Goal: Task Accomplishment & Management: Manage account settings

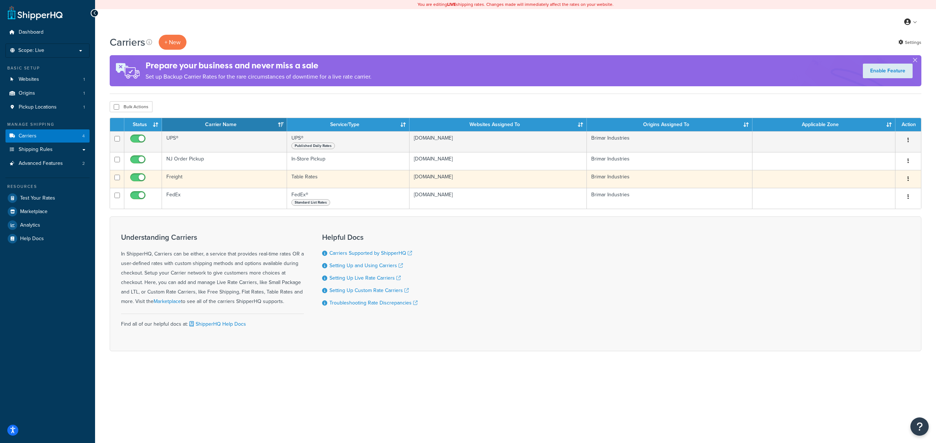
click at [906, 177] on button "button" at bounding box center [908, 179] width 10 height 12
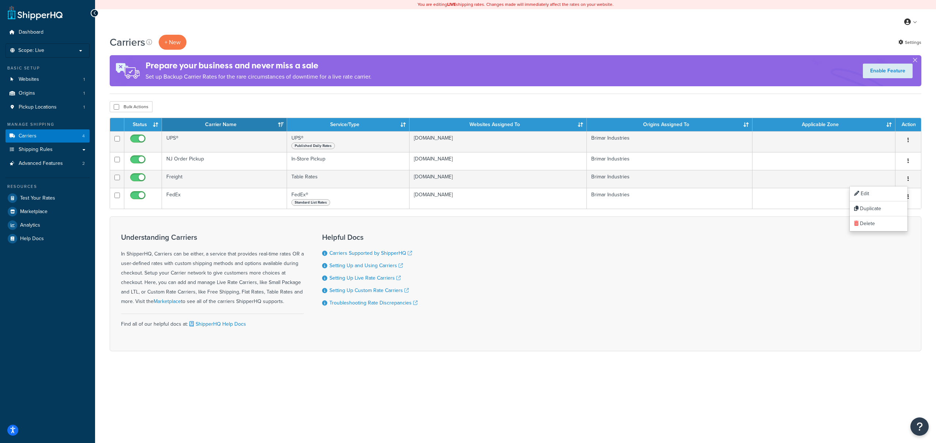
click at [770, 241] on div "Understanding Carriers In ShipperHQ, Carriers can be either, a service that pro…" at bounding box center [515, 283] width 811 height 135
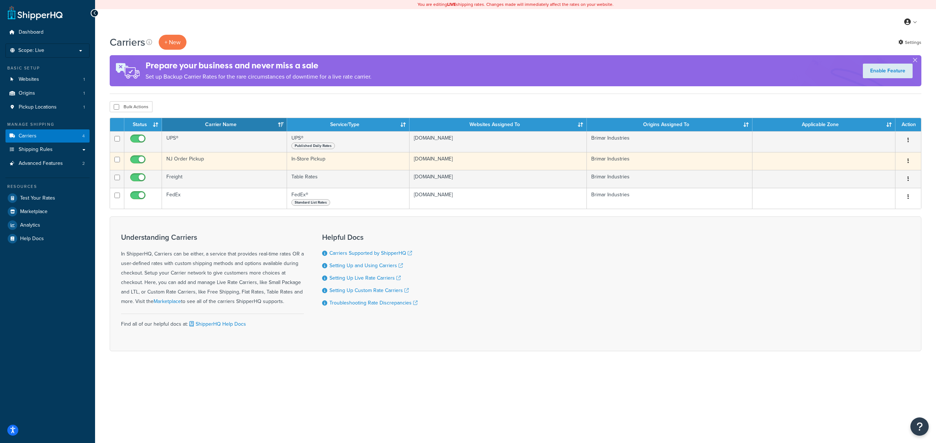
click at [909, 162] on button "button" at bounding box center [908, 161] width 10 height 12
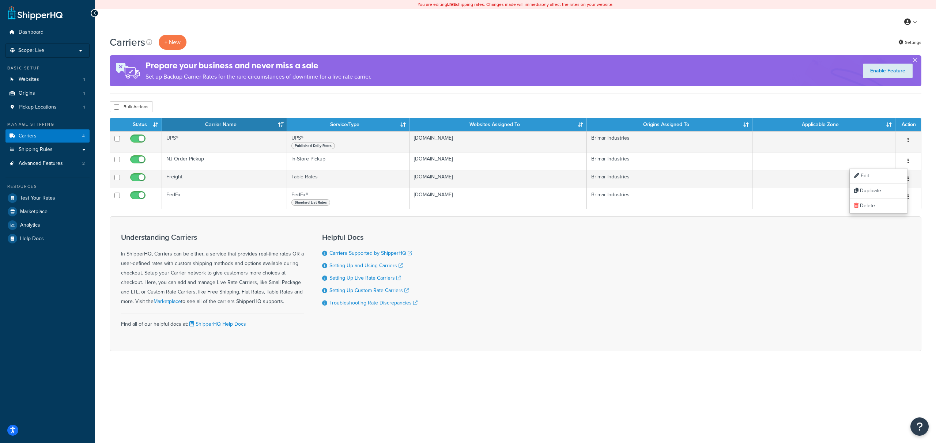
click at [910, 227] on div "Understanding Carriers In ShipperHQ, Carriers can be either, a service that pro…" at bounding box center [515, 283] width 811 height 135
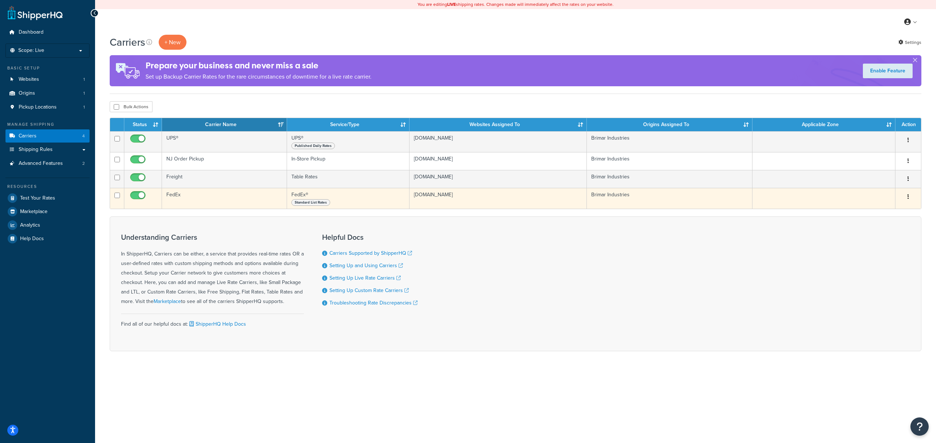
click at [912, 200] on button "button" at bounding box center [908, 197] width 10 height 12
click at [872, 212] on link "Edit" at bounding box center [878, 211] width 58 height 15
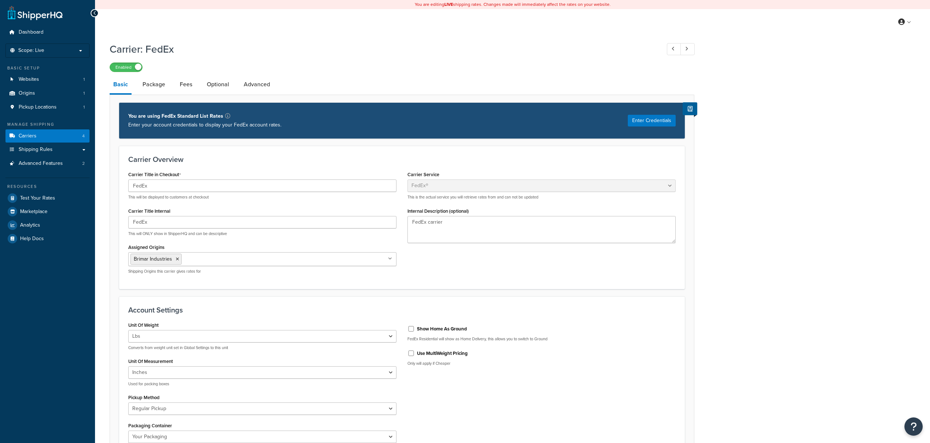
select select "fedEx"
select select "REGULAR_PICKUP"
select select "YOUR_PACKAGING"
click at [261, 81] on link "Advanced" at bounding box center [257, 85] width 34 height 18
select select "false"
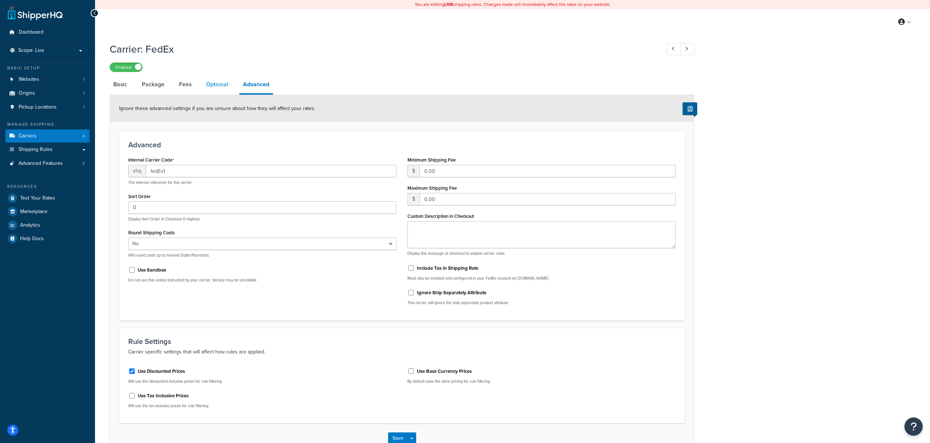
click at [228, 85] on link "Optional" at bounding box center [217, 85] width 30 height 18
select select "business"
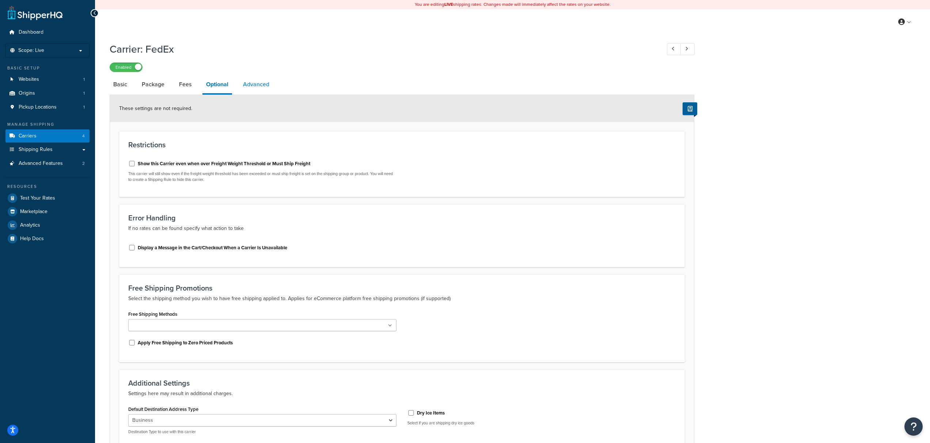
click at [257, 83] on link "Advanced" at bounding box center [256, 85] width 34 height 18
select select "false"
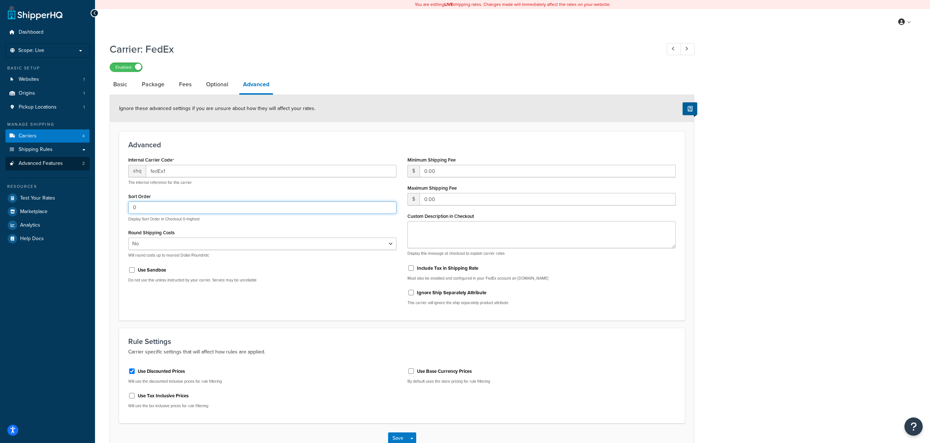
drag, startPoint x: 316, startPoint y: 205, endPoint x: 44, endPoint y: 166, distance: 275.1
click at [44, 166] on div "Dashboard Scope: Live Basic Setup Websites 1 Origins 1 Pickup Locations 1 Manag…" at bounding box center [465, 245] width 930 height 490
type input "1"
click at [891, 160] on div "Carrier: FedEx Enabled Basic Package Fees Optional Advanced Ignore these advanc…" at bounding box center [512, 254] width 835 height 433
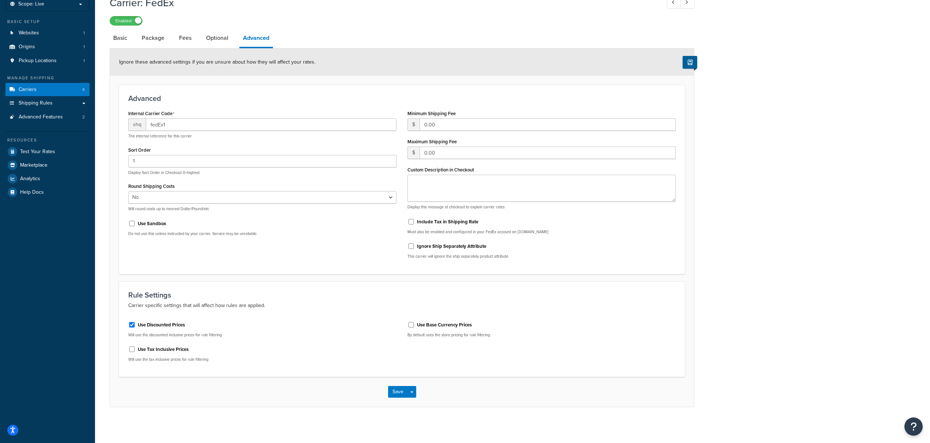
scroll to position [48, 0]
click at [398, 392] on button "Save" at bounding box center [398, 391] width 20 height 12
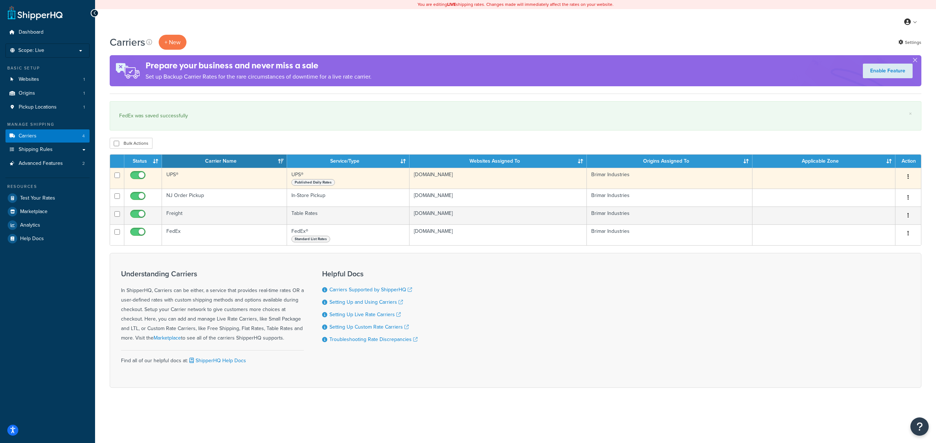
click at [907, 178] on button "button" at bounding box center [908, 177] width 10 height 12
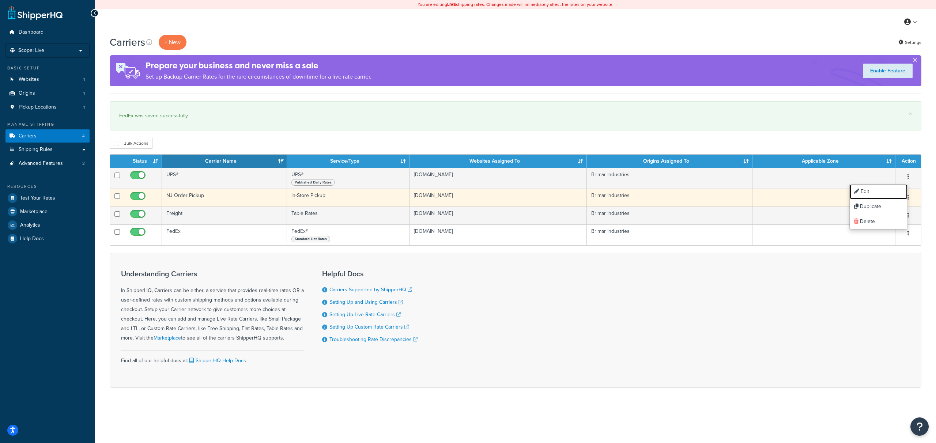
click at [887, 189] on link "Edit" at bounding box center [878, 191] width 58 height 15
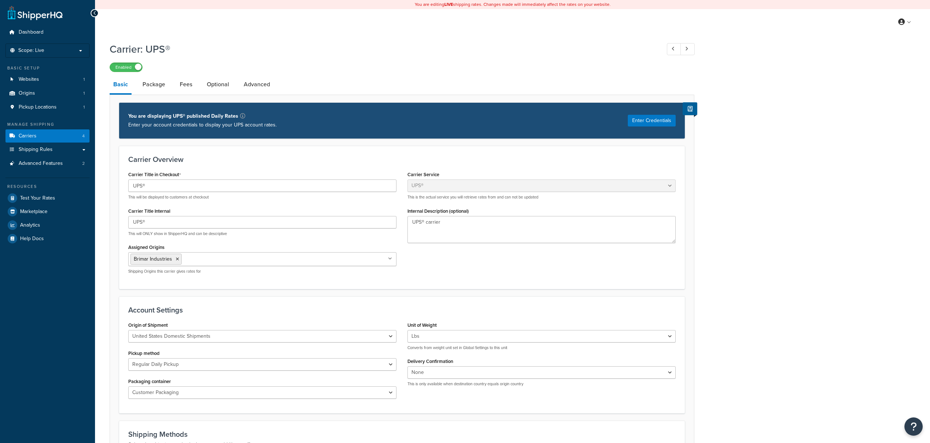
select select "ups"
click at [753, 179] on div "Carrier: UPS® Enabled Basic Package Fees Optional Advanced You are displaying U…" at bounding box center [512, 397] width 835 height 718
click at [221, 88] on link "Optional" at bounding box center [218, 85] width 30 height 18
select select "business"
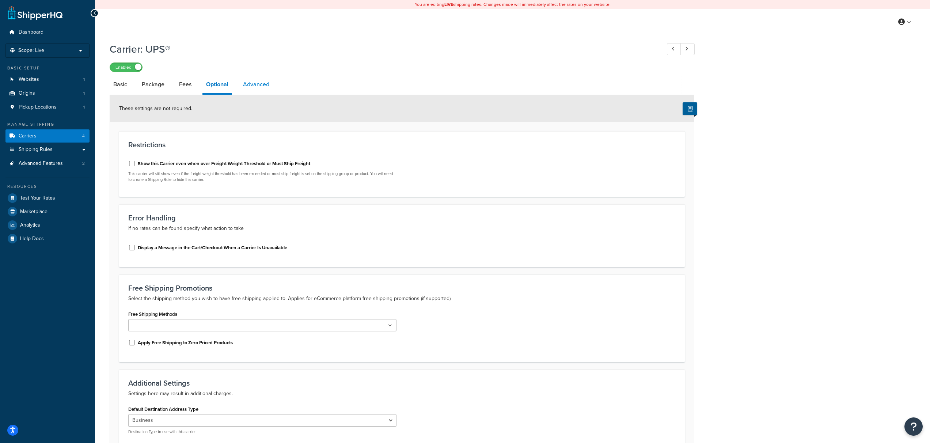
click at [246, 87] on link "Advanced" at bounding box center [256, 85] width 34 height 18
select select "false"
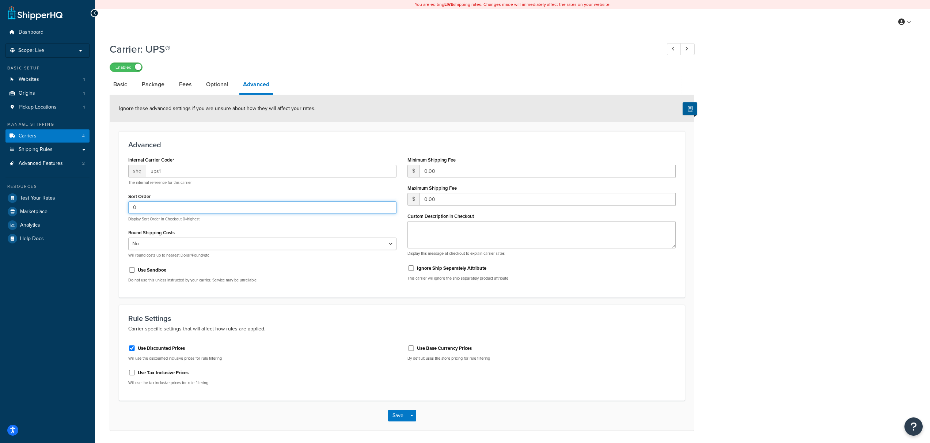
drag, startPoint x: 157, startPoint y: 206, endPoint x: 122, endPoint y: 200, distance: 35.2
click at [122, 200] on div "Advanced Internal Carrier Code shq ups1 The internal reference for this carrier…" at bounding box center [402, 214] width 566 height 166
type input "2"
click at [814, 164] on div "Carrier: UPS® Enabled Basic Package Fees Optional Advanced Ignore these advance…" at bounding box center [512, 243] width 835 height 411
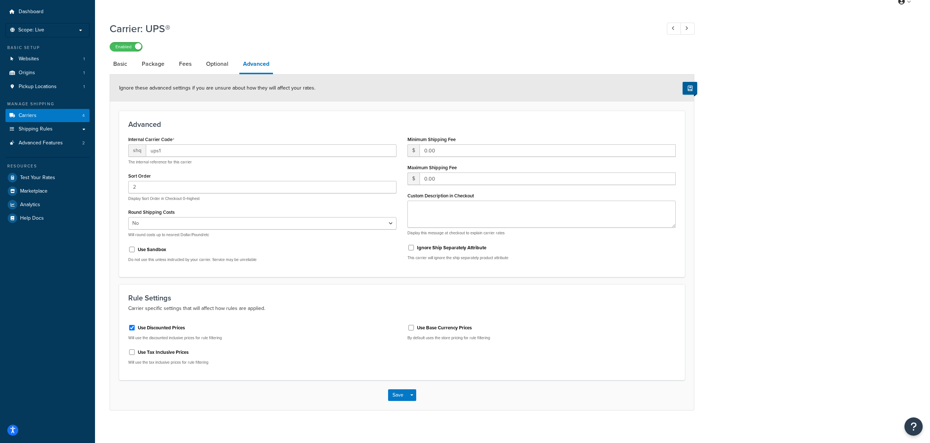
scroll to position [24, 0]
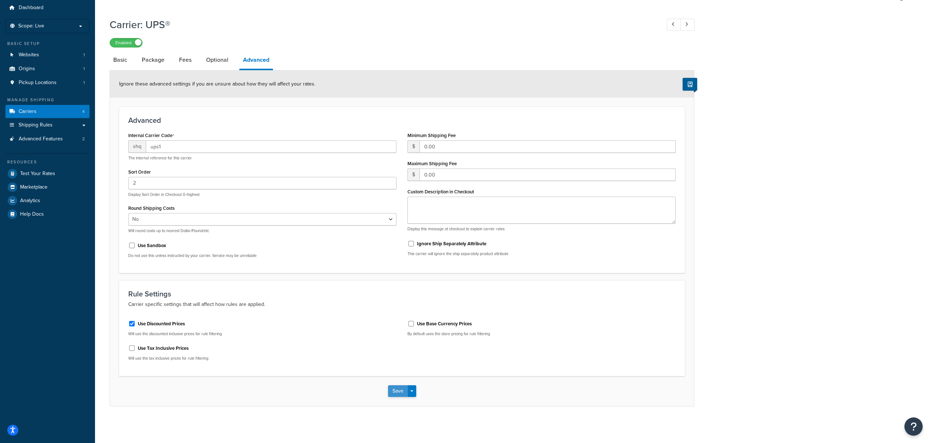
click at [396, 394] on button "Save" at bounding box center [398, 391] width 20 height 12
